Goal: Task Accomplishment & Management: Manage account settings

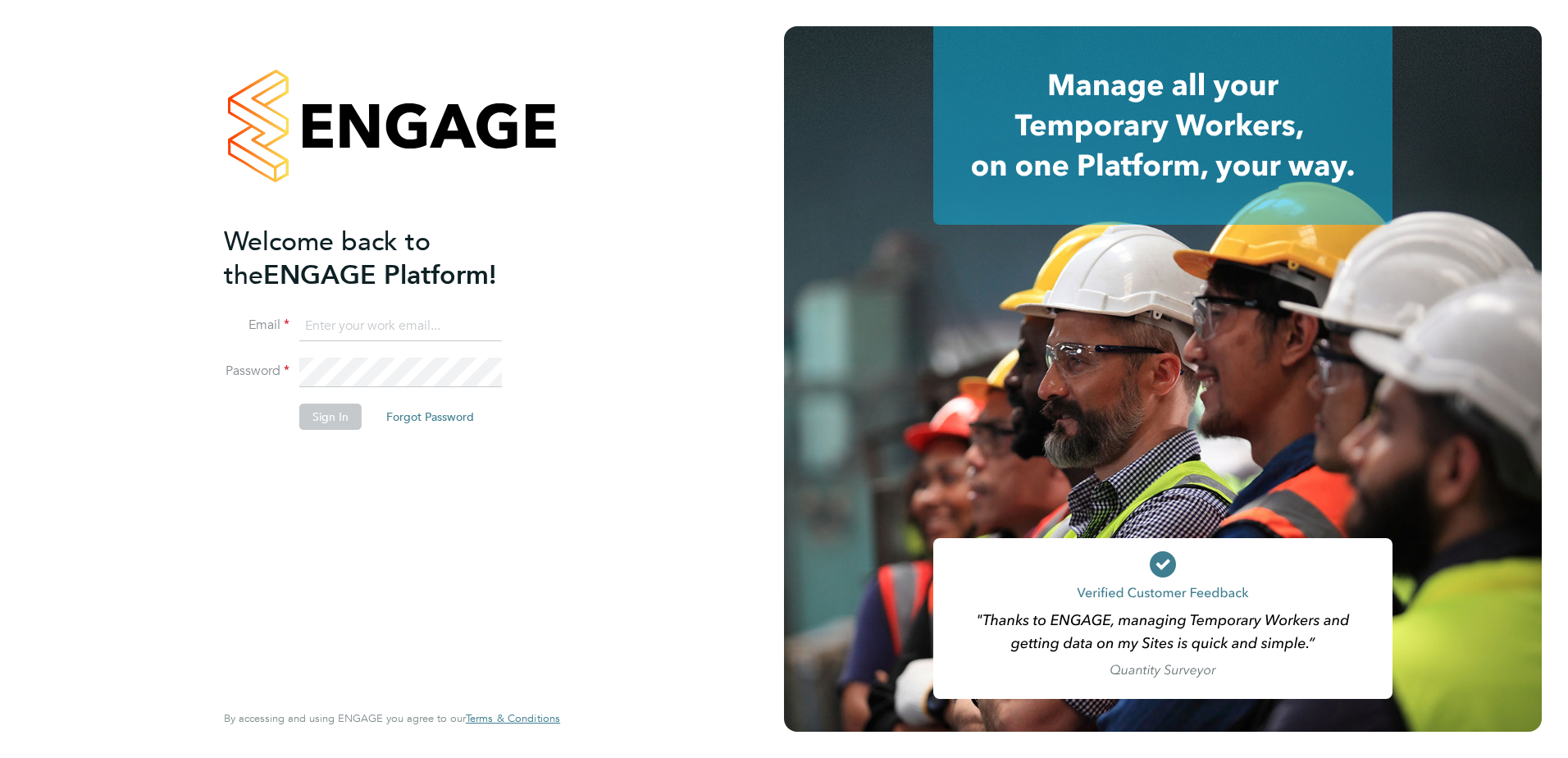
type input "sorin.radulescu@morgansindall.com"
click at [344, 414] on button "Sign In" at bounding box center [331, 416] width 62 height 26
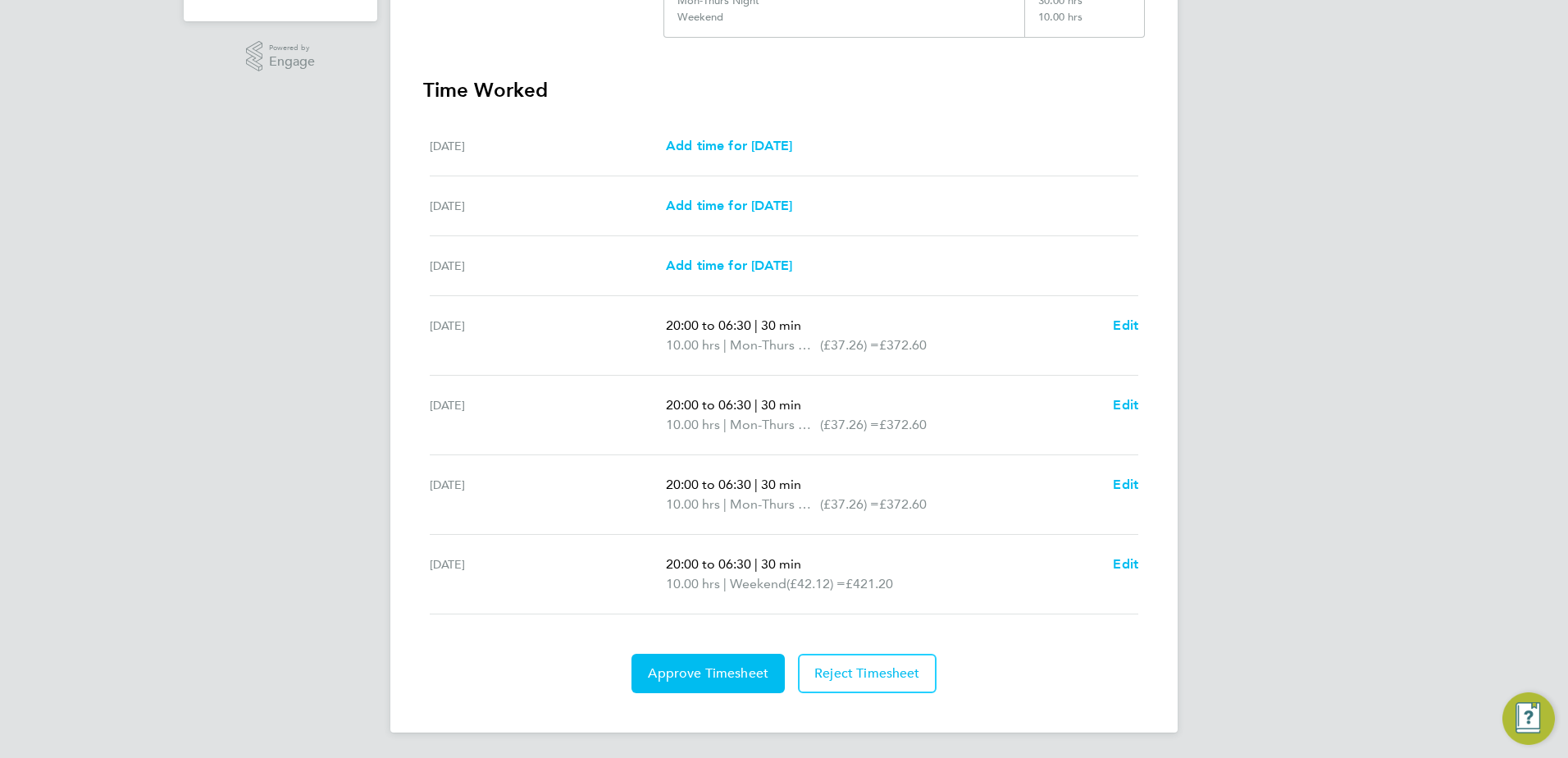
scroll to position [424, 0]
click at [688, 664] on span "Approve Timesheet" at bounding box center [708, 672] width 120 height 17
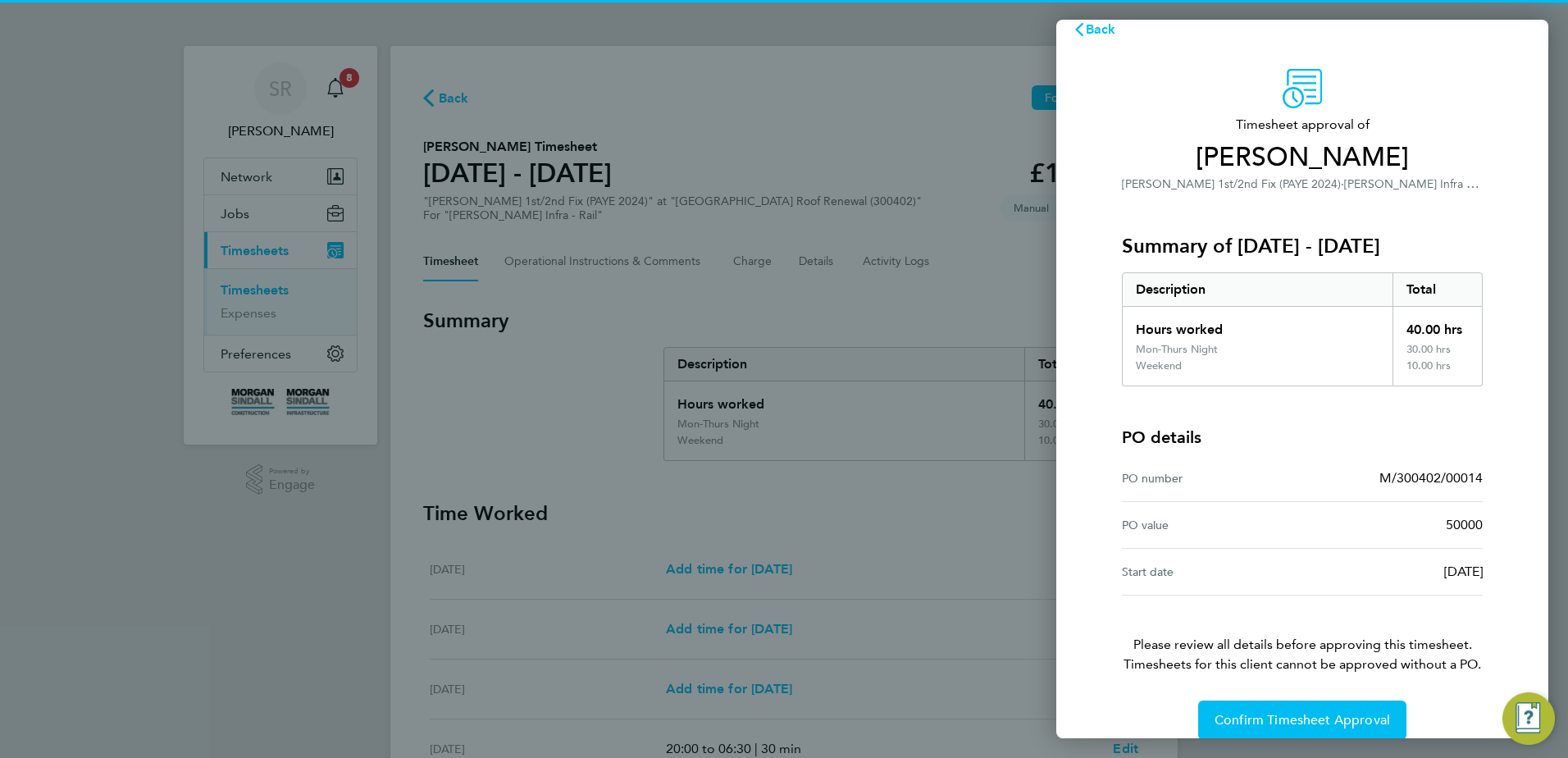
scroll to position [45, 0]
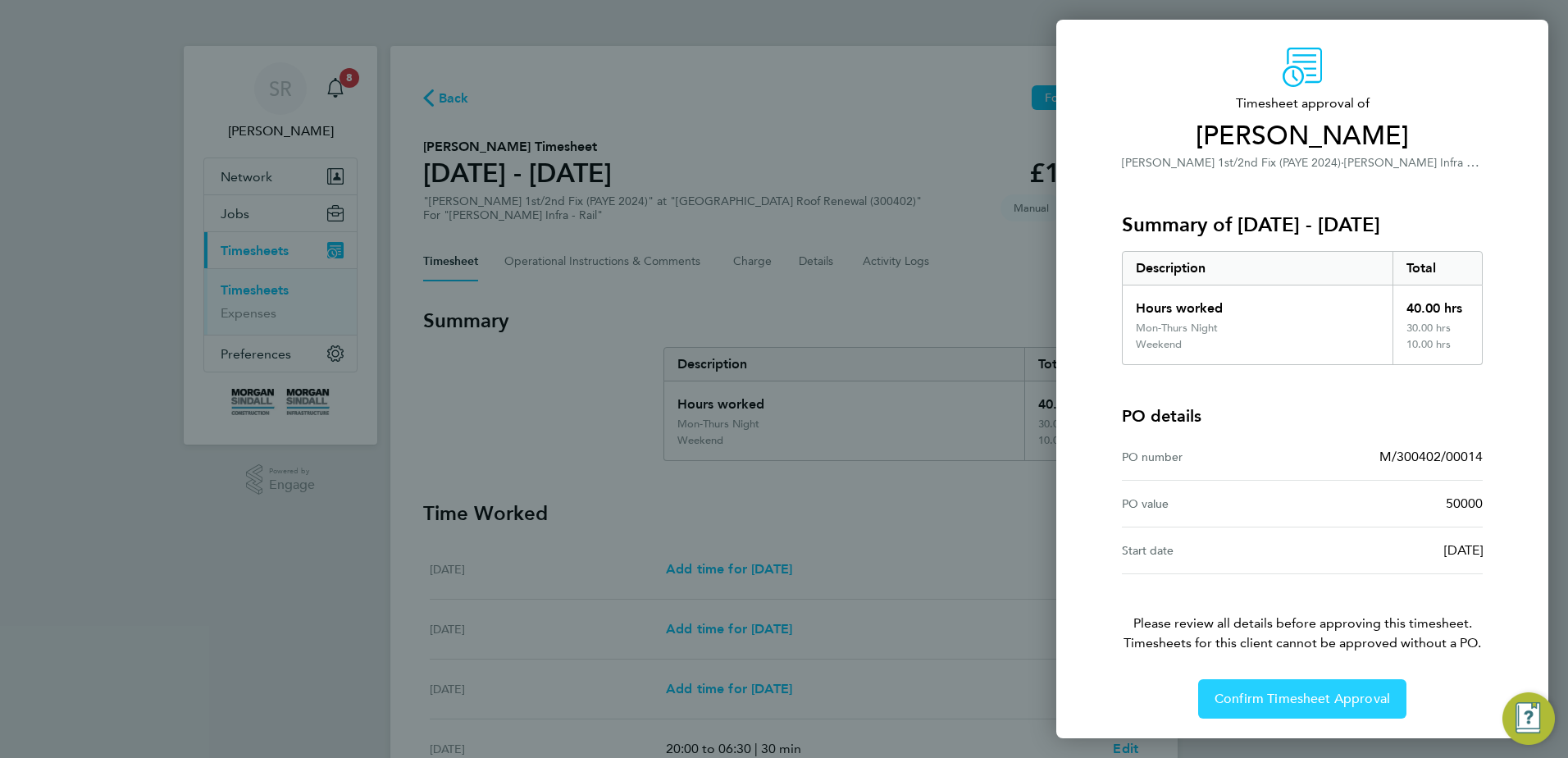
click at [1255, 697] on span "Confirm Timesheet Approval" at bounding box center [1303, 699] width 176 height 17
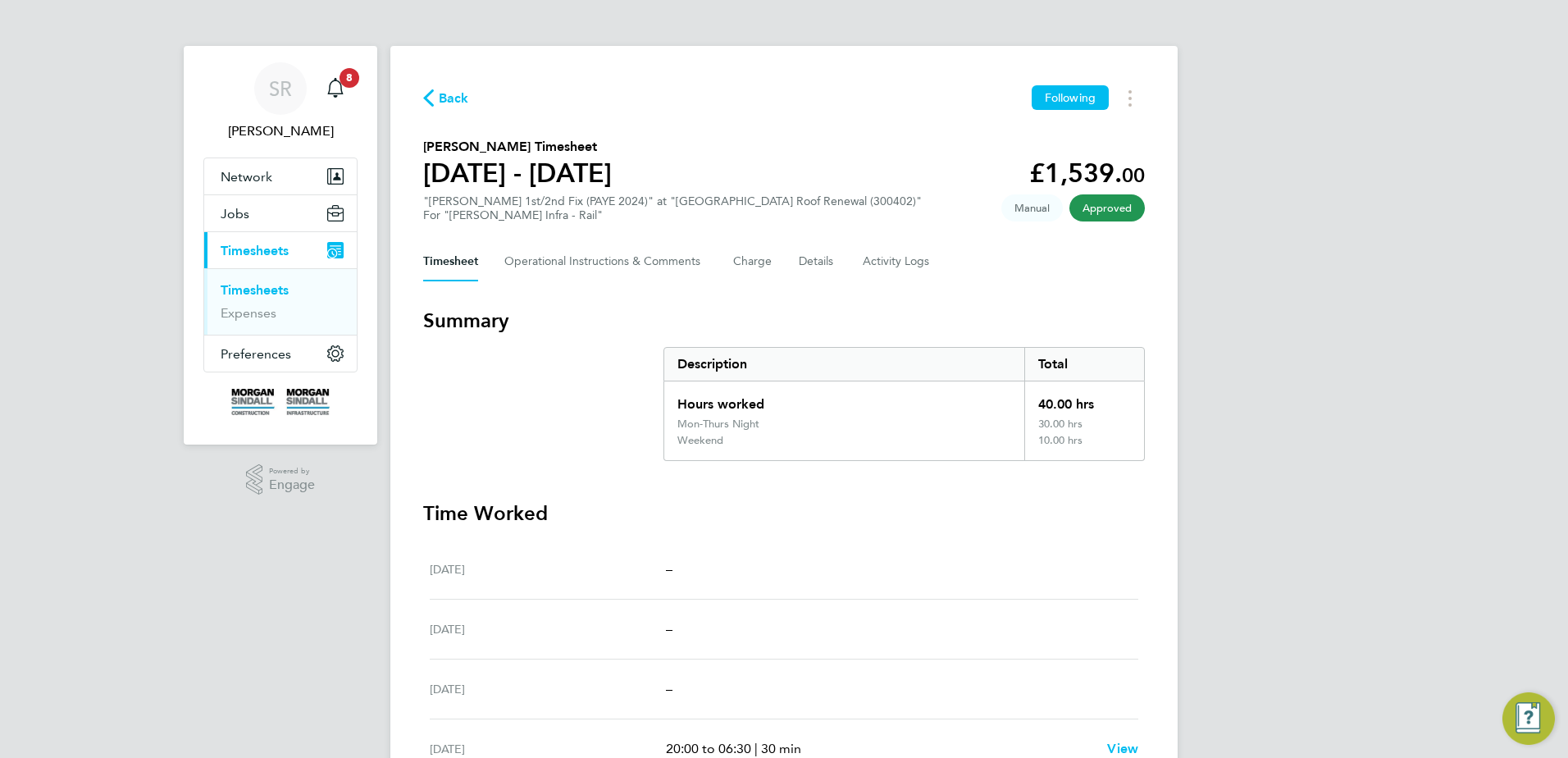
click at [447, 97] on span "Back" at bounding box center [453, 98] width 31 height 20
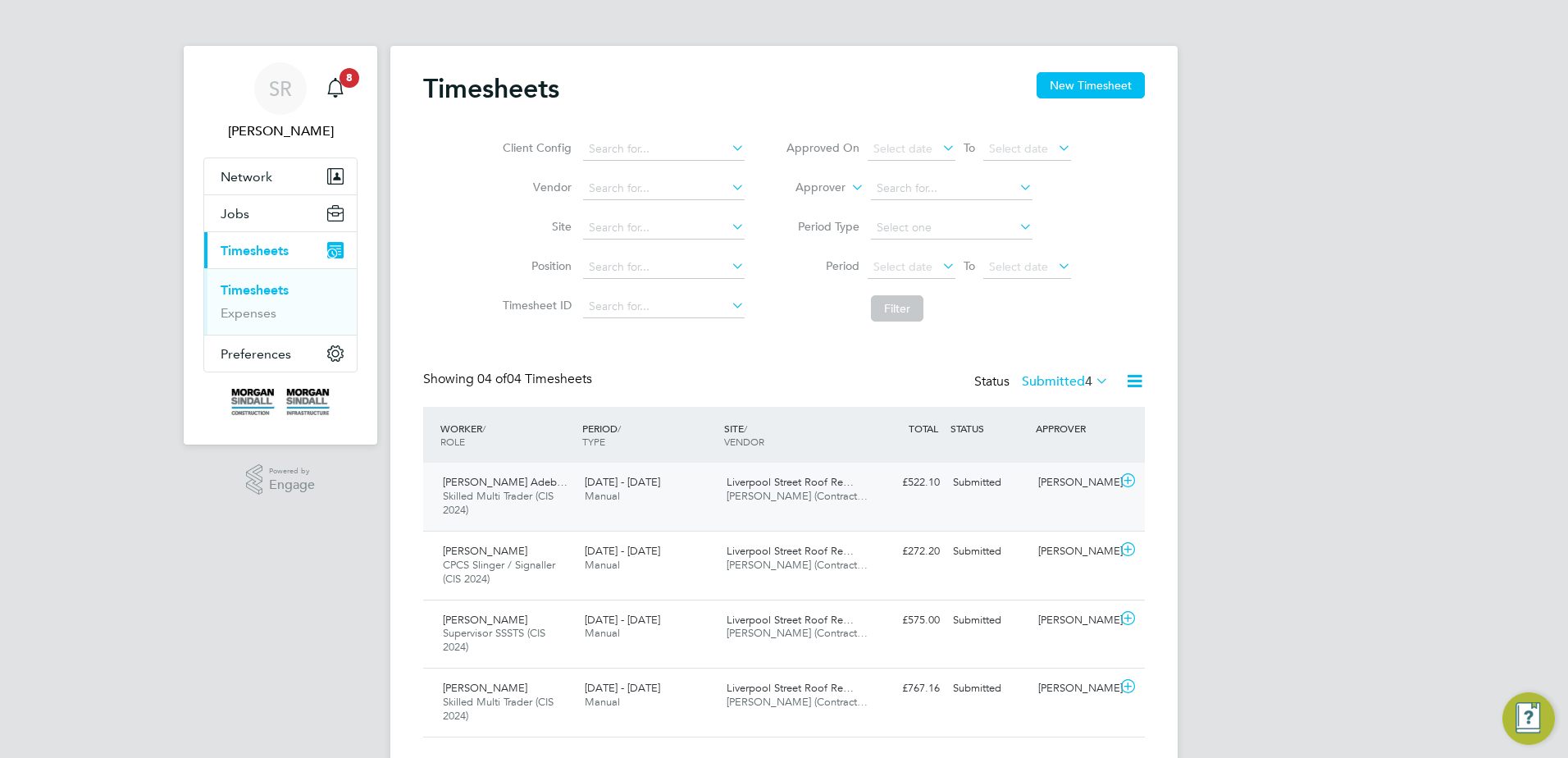
drag, startPoint x: 502, startPoint y: 492, endPoint x: 512, endPoint y: 496, distance: 10.8
click at [503, 494] on span "Skilled Multi Trader (CIS 2024)" at bounding box center [498, 503] width 111 height 28
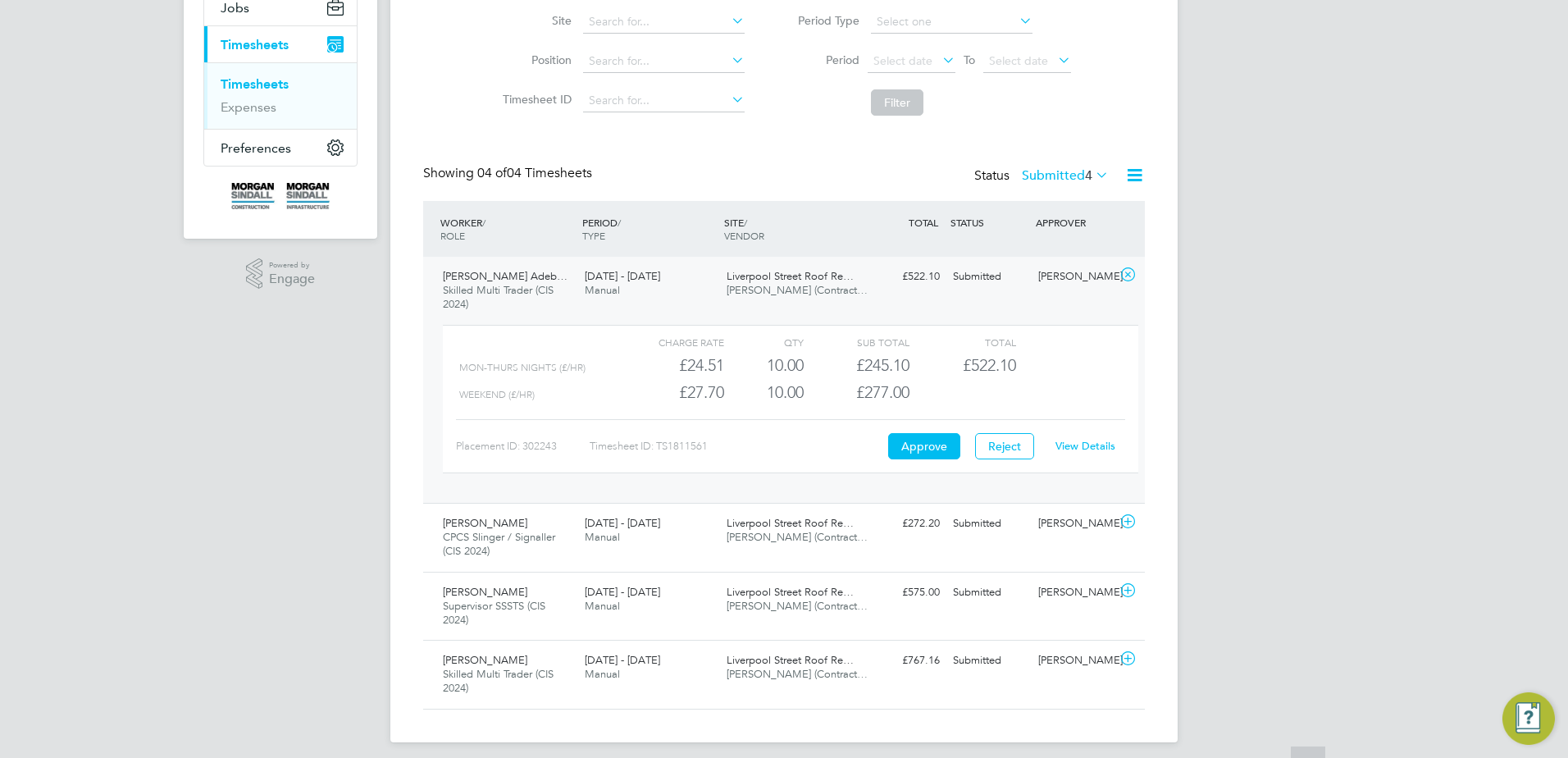
scroll to position [217, 0]
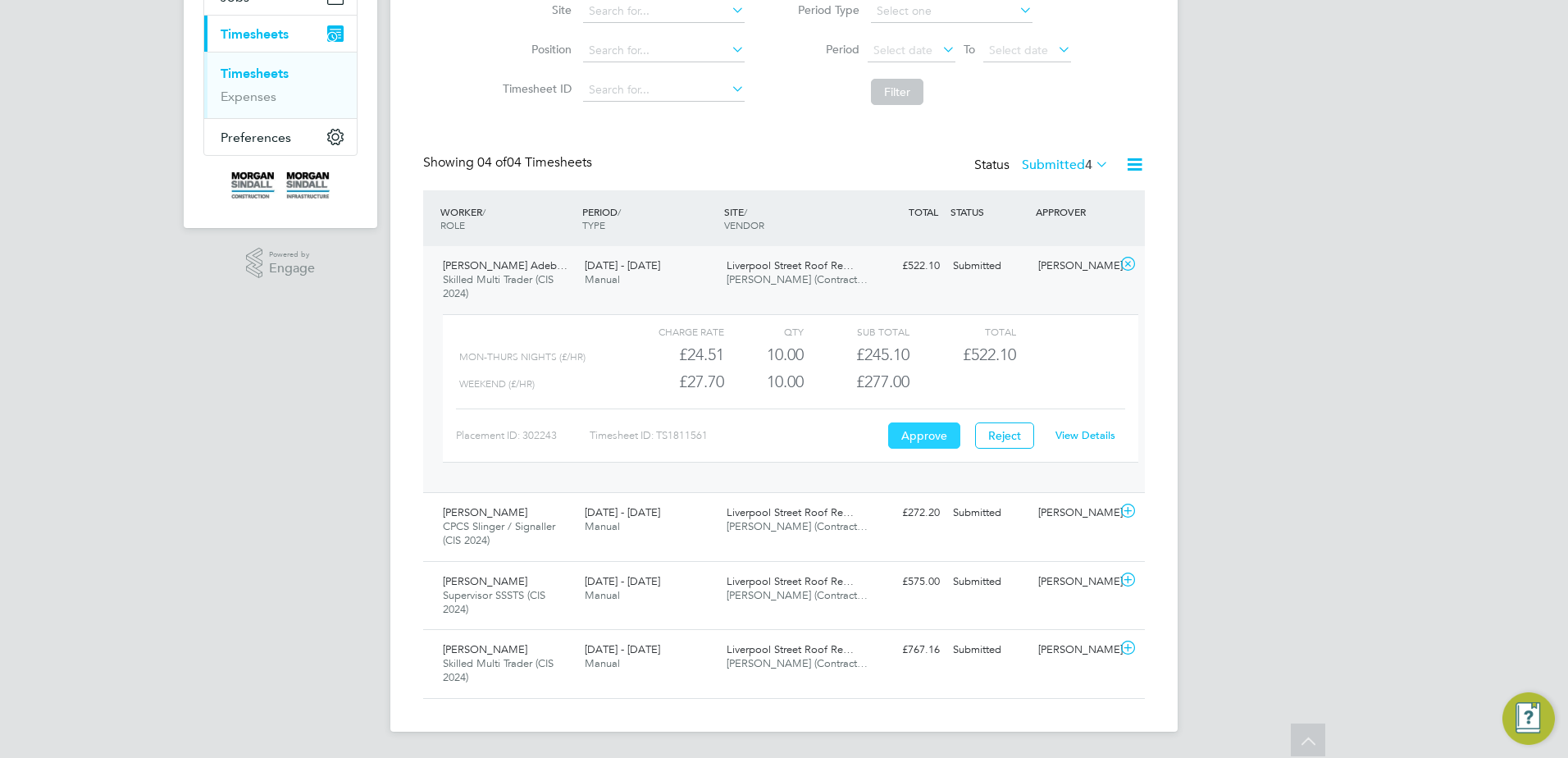
click at [927, 439] on button "Approve" at bounding box center [925, 436] width 73 height 26
